Goal: Use online tool/utility

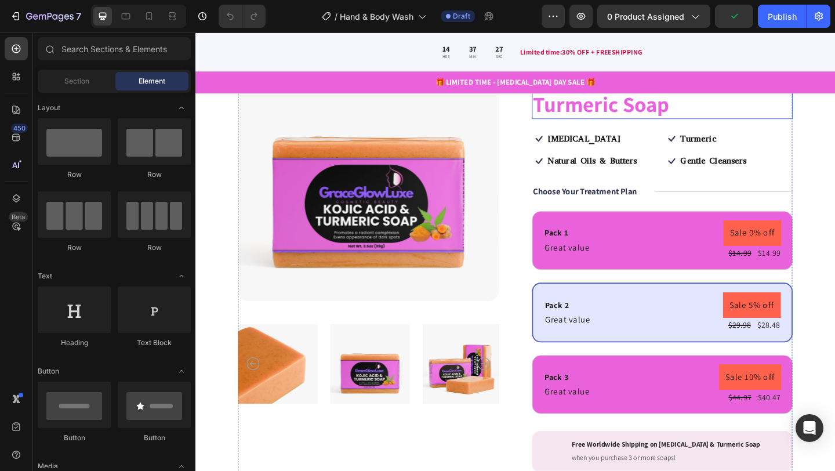
scroll to position [83, 0]
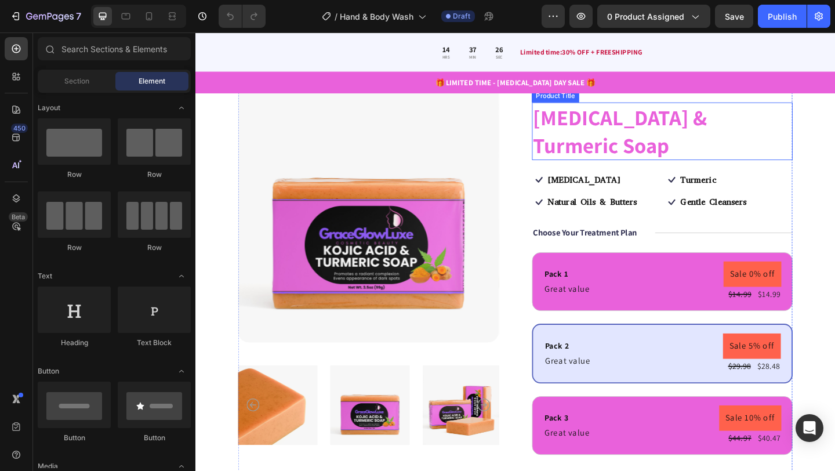
click at [630, 123] on h1 "[MEDICAL_DATA] & Turmeric Soap" at bounding box center [702, 139] width 283 height 63
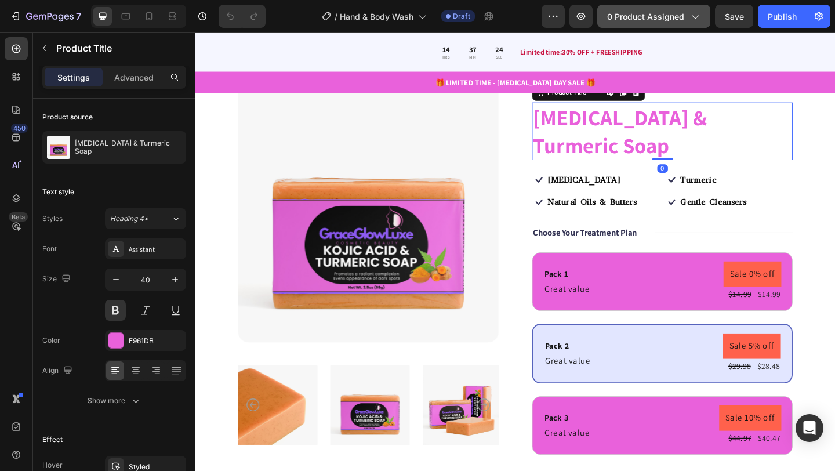
click at [697, 14] on icon "button" at bounding box center [694, 16] width 12 height 12
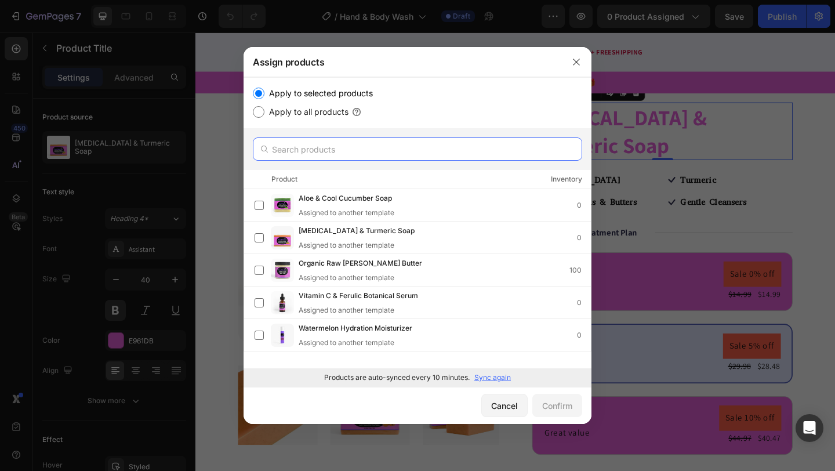
click at [330, 148] on input "text" at bounding box center [417, 148] width 329 height 23
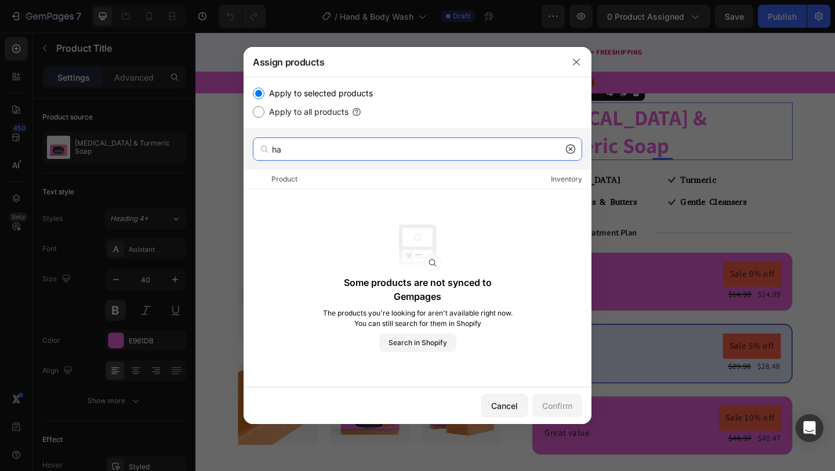
type input "ha"
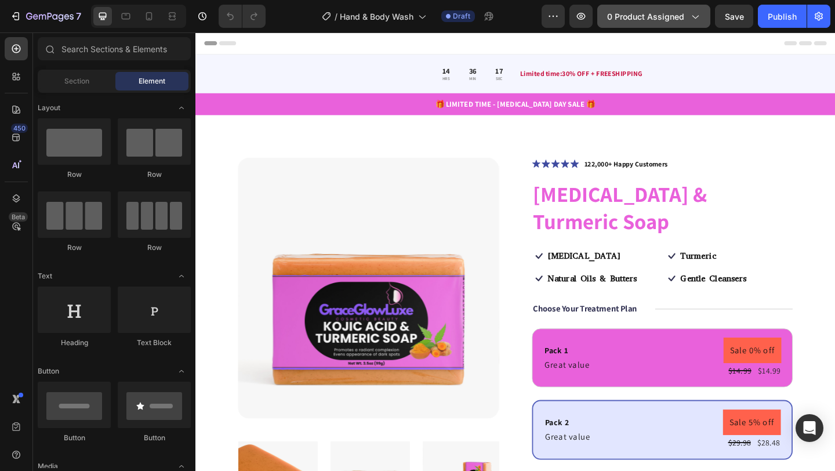
click at [696, 18] on icon "button" at bounding box center [695, 17] width 6 height 3
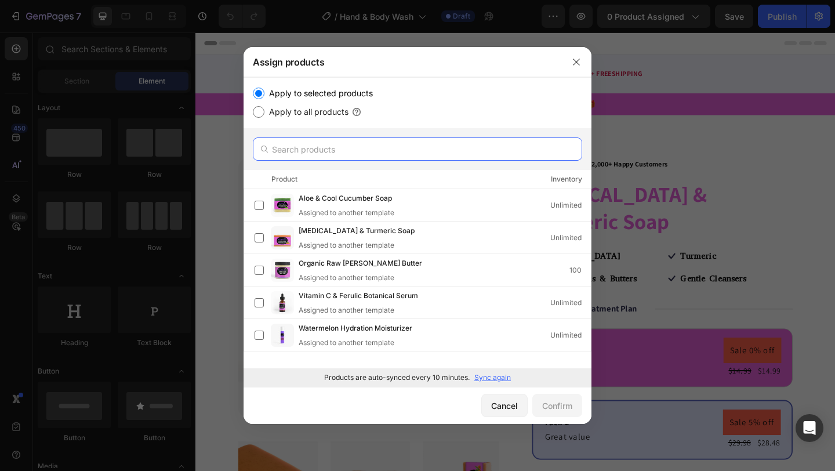
click at [369, 148] on input "text" at bounding box center [417, 148] width 329 height 23
